Goal: Information Seeking & Learning: Learn about a topic

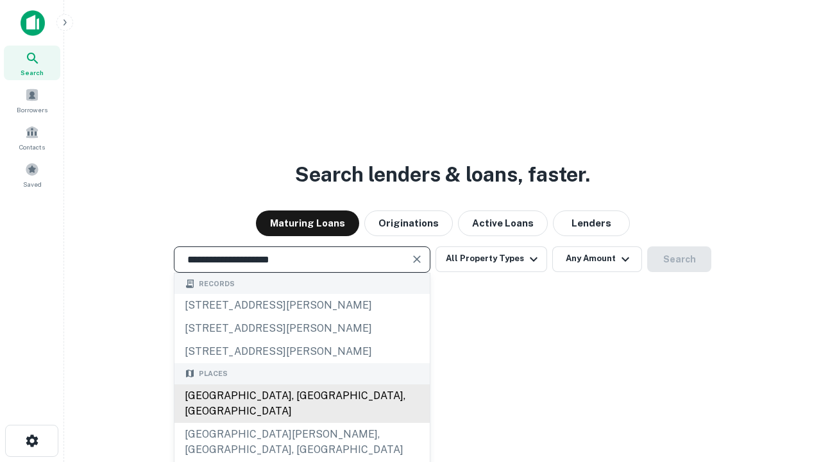
click at [301, 423] on div "[GEOGRAPHIC_DATA], [GEOGRAPHIC_DATA], [GEOGRAPHIC_DATA]" at bounding box center [301, 403] width 255 height 38
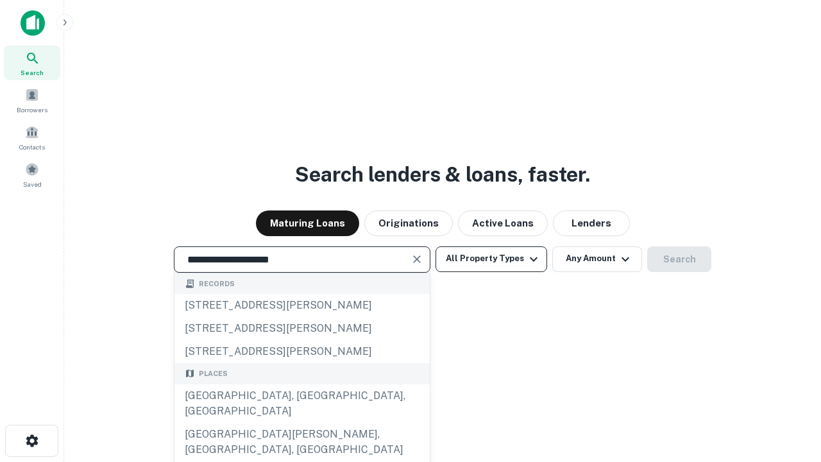
type input "**********"
click at [491, 258] on button "All Property Types" at bounding box center [491, 259] width 112 height 26
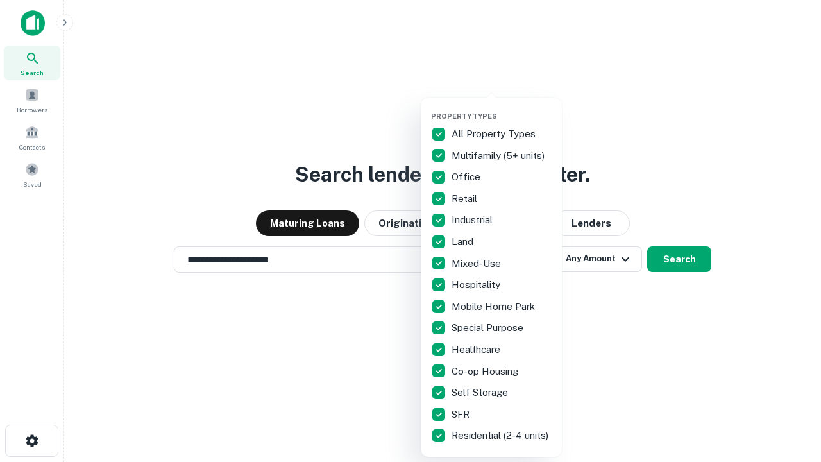
click at [501, 108] on button "button" at bounding box center [501, 108] width 141 height 1
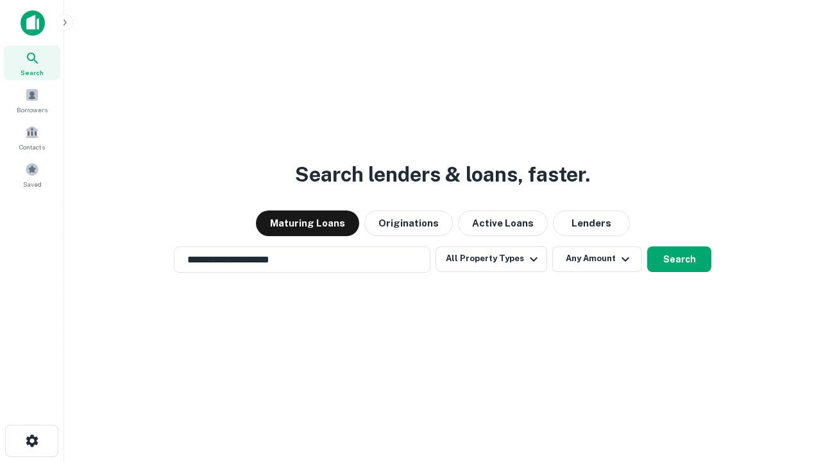
scroll to position [20, 0]
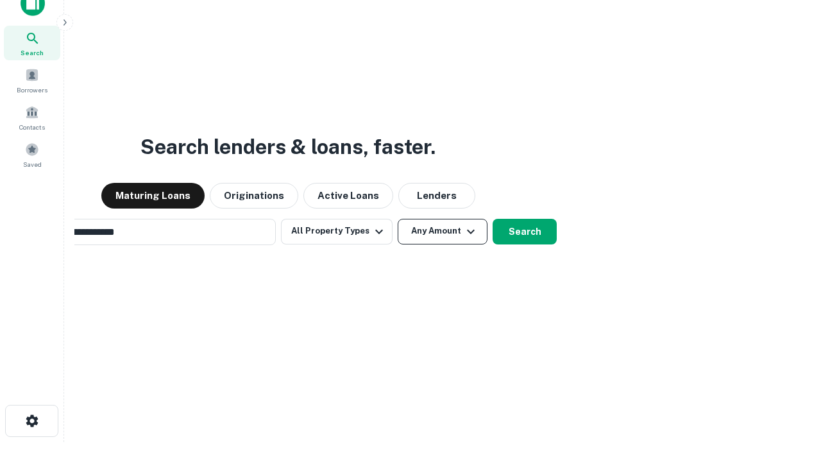
click at [398, 219] on button "Any Amount" at bounding box center [443, 232] width 90 height 26
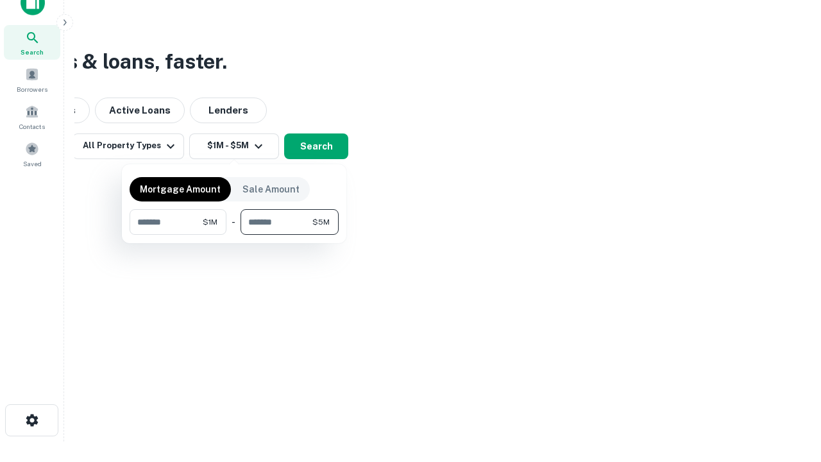
type input "*******"
click at [234, 235] on button "button" at bounding box center [234, 235] width 209 height 1
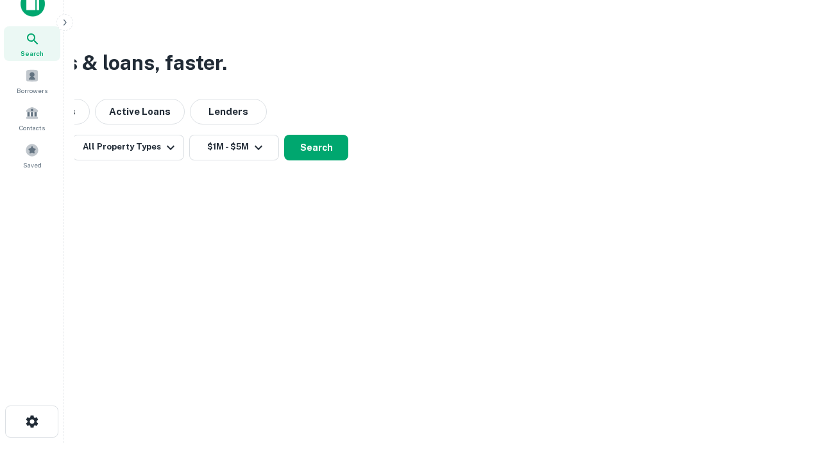
scroll to position [8, 237]
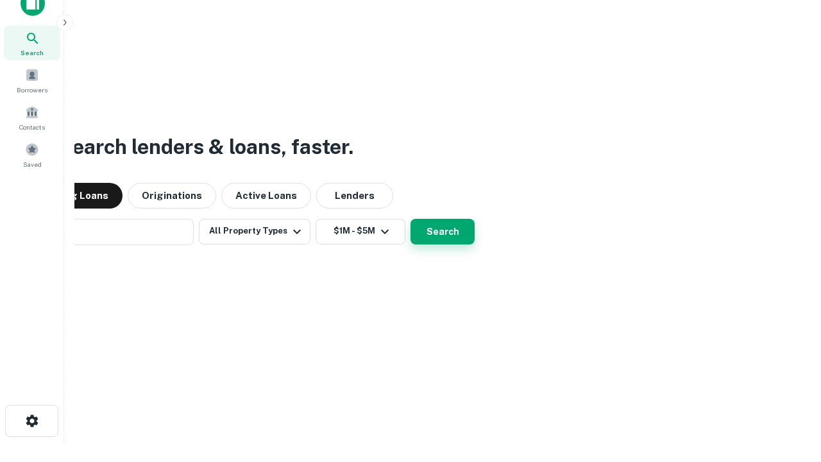
click at [410, 219] on button "Search" at bounding box center [442, 232] width 64 height 26
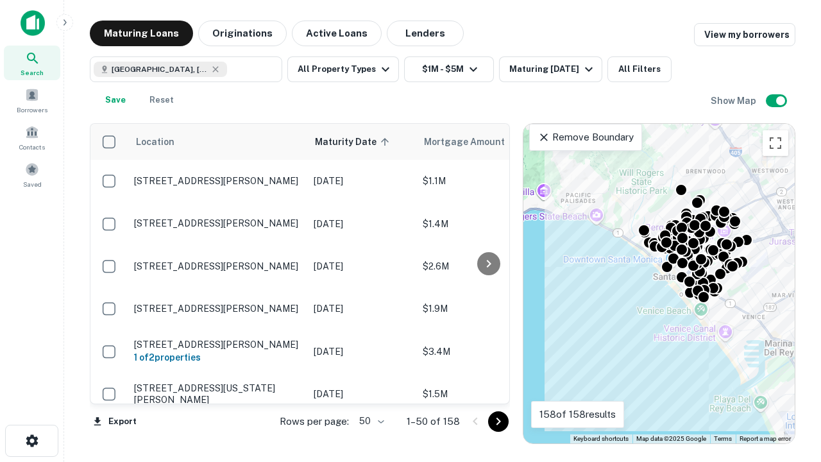
click at [369, 421] on body "Search Borrowers Contacts Saved Maturing Loans Originations Active Loans Lender…" at bounding box center [410, 231] width 821 height 462
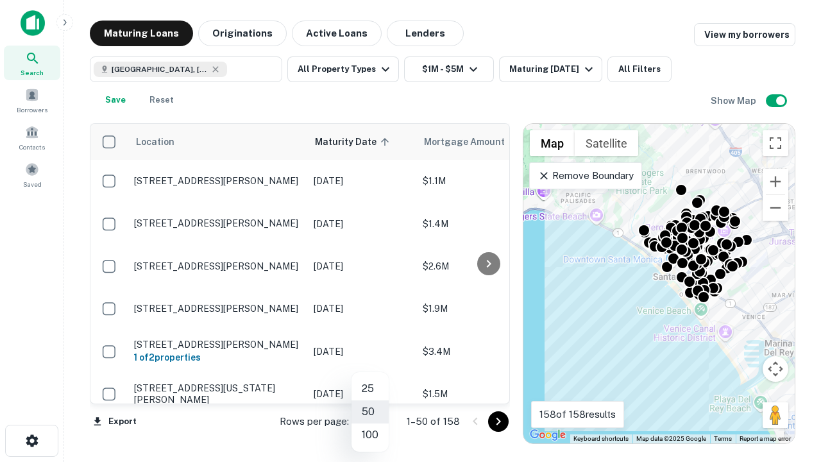
click at [370, 389] on li "25" at bounding box center [369, 388] width 37 height 23
